Goal: Transaction & Acquisition: Subscribe to service/newsletter

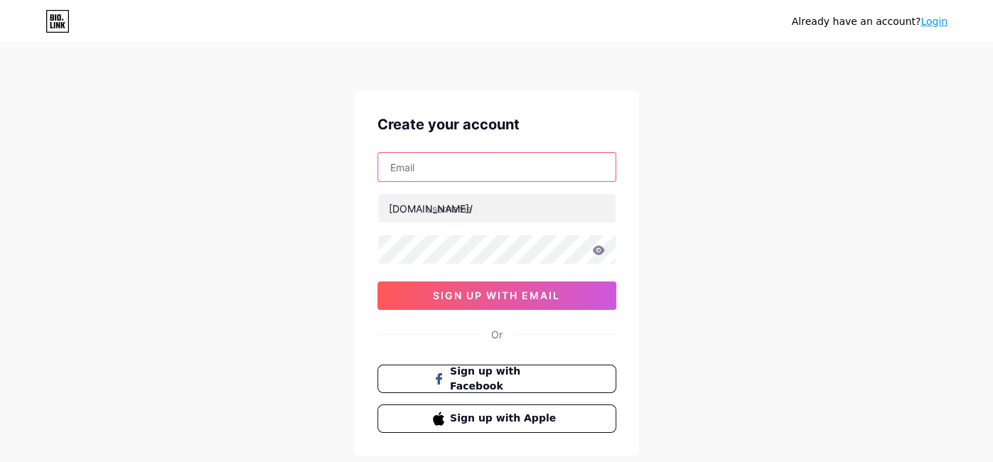
click at [501, 166] on input "text" at bounding box center [496, 167] width 237 height 28
type input "[EMAIL_ADDRESS][DOMAIN_NAME]"
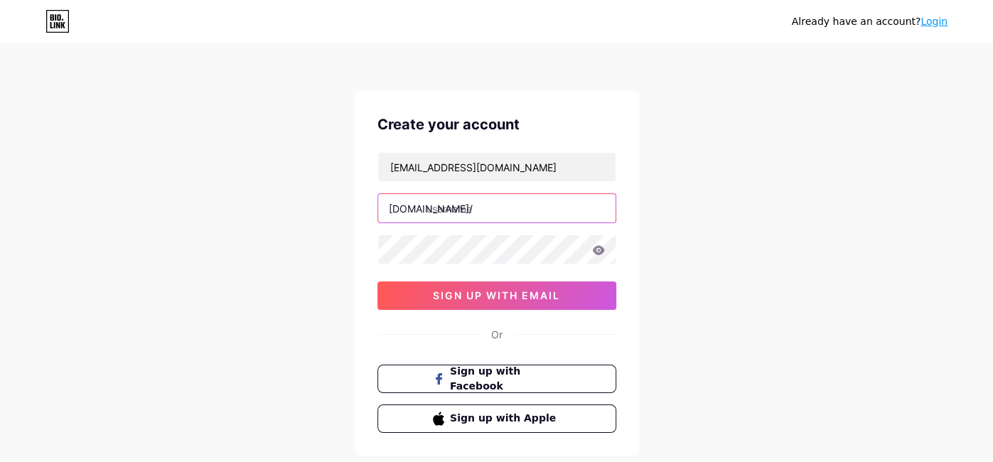
click at [453, 212] on input "text" at bounding box center [496, 208] width 237 height 28
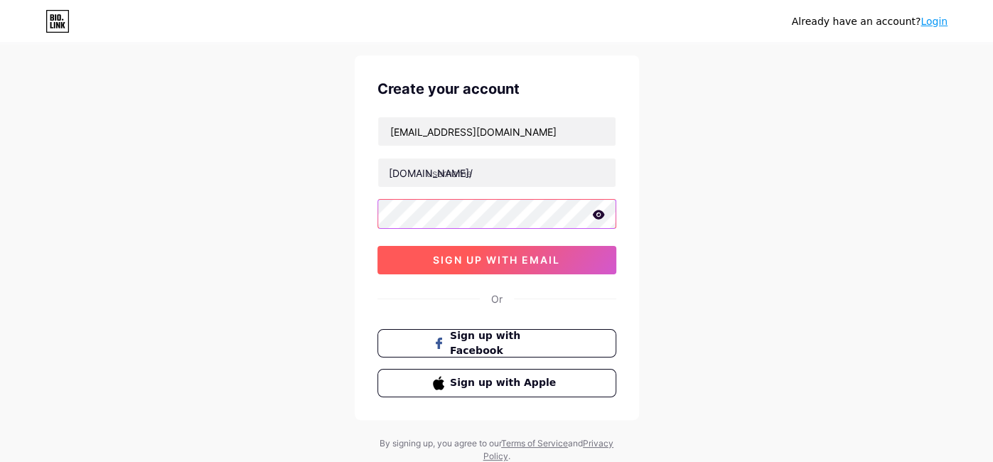
scroll to position [80, 0]
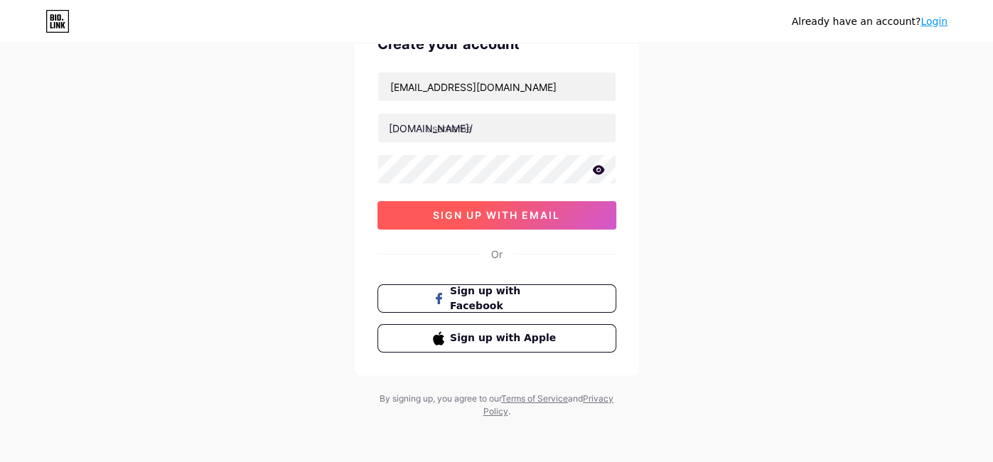
click at [577, 217] on button "sign up with email" at bounding box center [496, 215] width 239 height 28
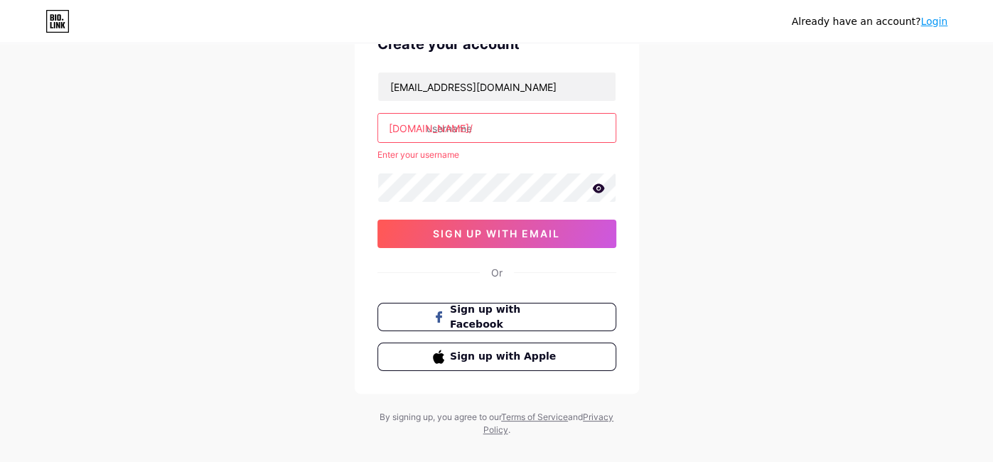
click at [440, 132] on input "text" at bounding box center [496, 128] width 237 height 28
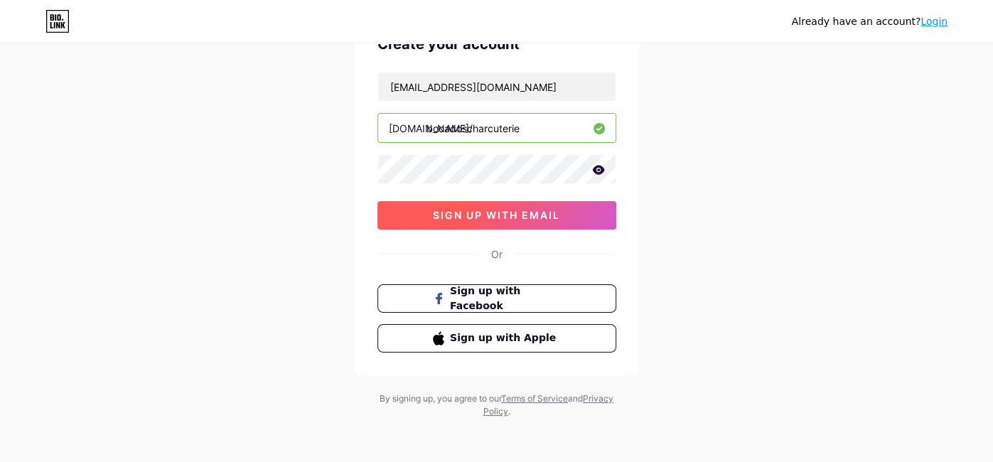
type input "bocadoscharcuterie"
click at [465, 209] on span "sign up with email" at bounding box center [496, 215] width 127 height 12
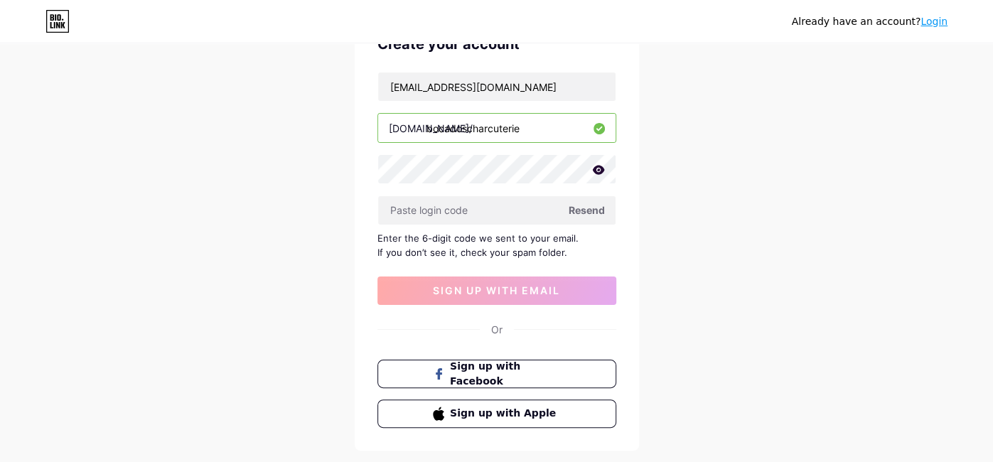
click at [581, 207] on span "Resend" at bounding box center [586, 210] width 36 height 15
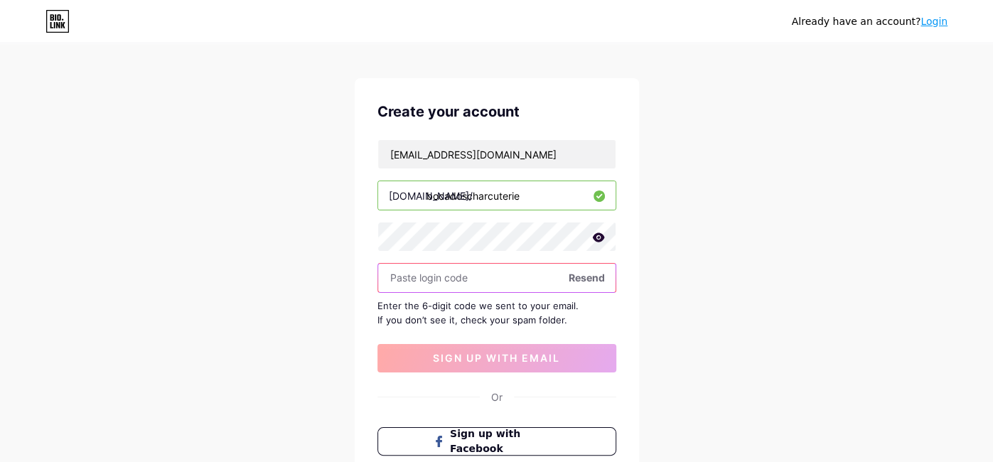
scroll to position [9, 0]
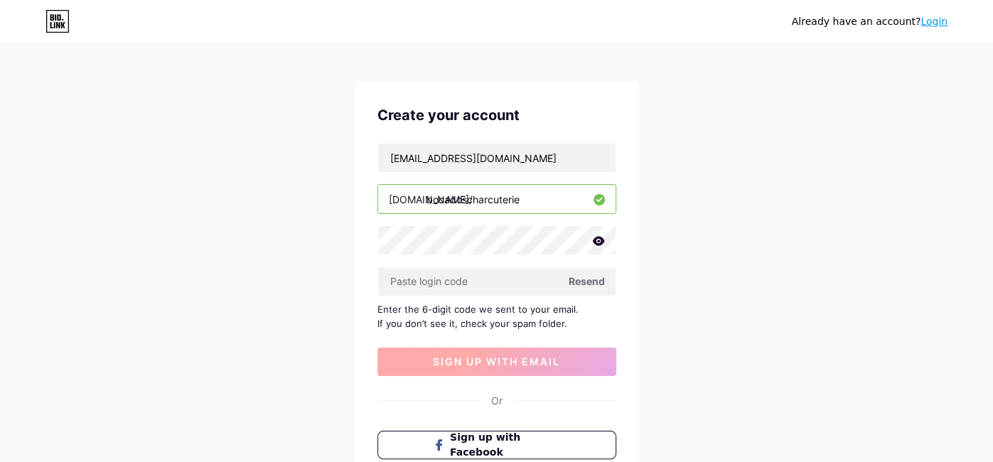
click at [454, 355] on span "sign up with email" at bounding box center [496, 361] width 127 height 12
click at [576, 275] on span "Resend" at bounding box center [586, 281] width 36 height 15
